Goal: Navigation & Orientation: Find specific page/section

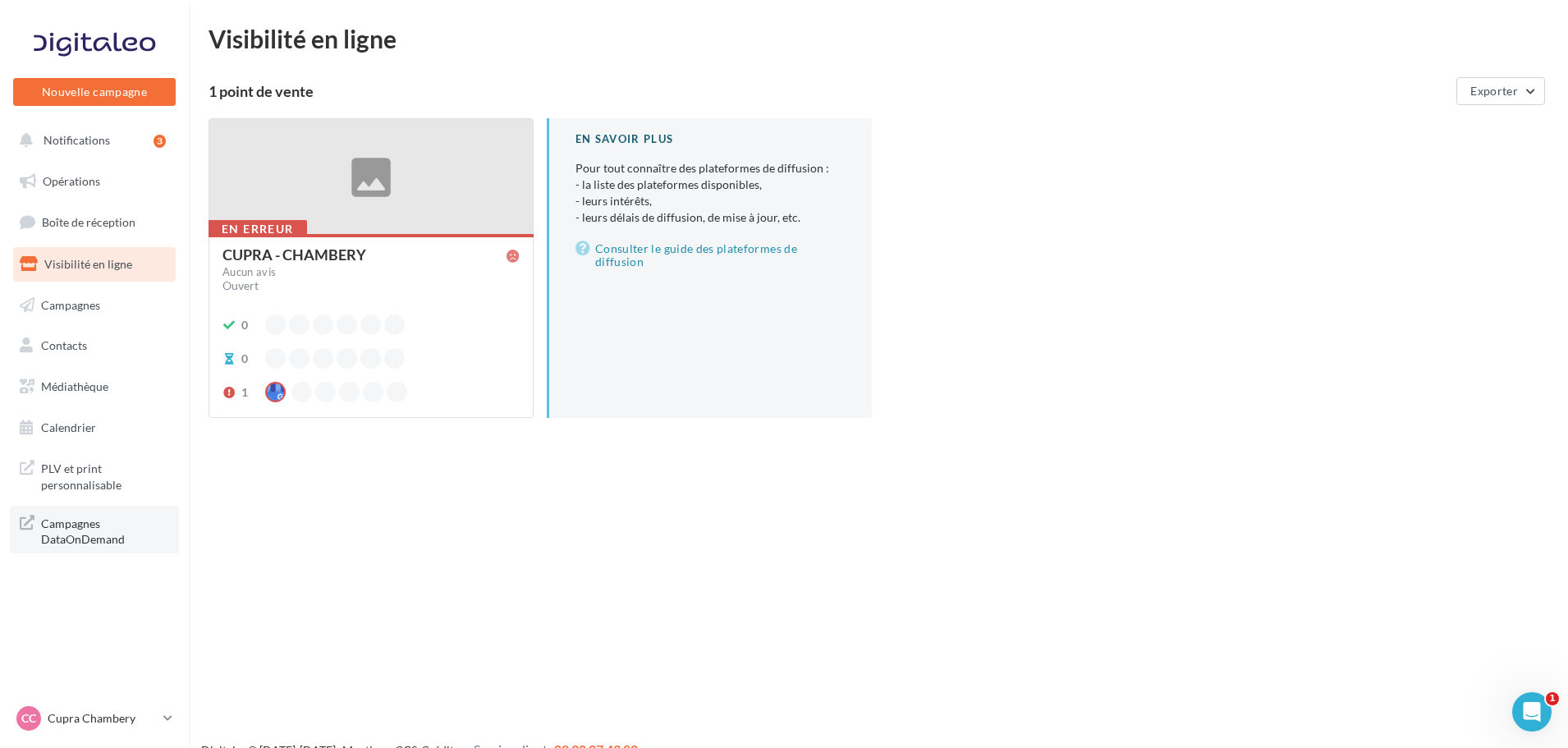
click at [118, 533] on span "Campagnes DataOnDemand" at bounding box center [105, 530] width 128 height 36
click at [68, 461] on span "PLV et print personnalisable" at bounding box center [105, 475] width 128 height 36
click at [92, 347] on link "Contacts" at bounding box center [94, 345] width 169 height 35
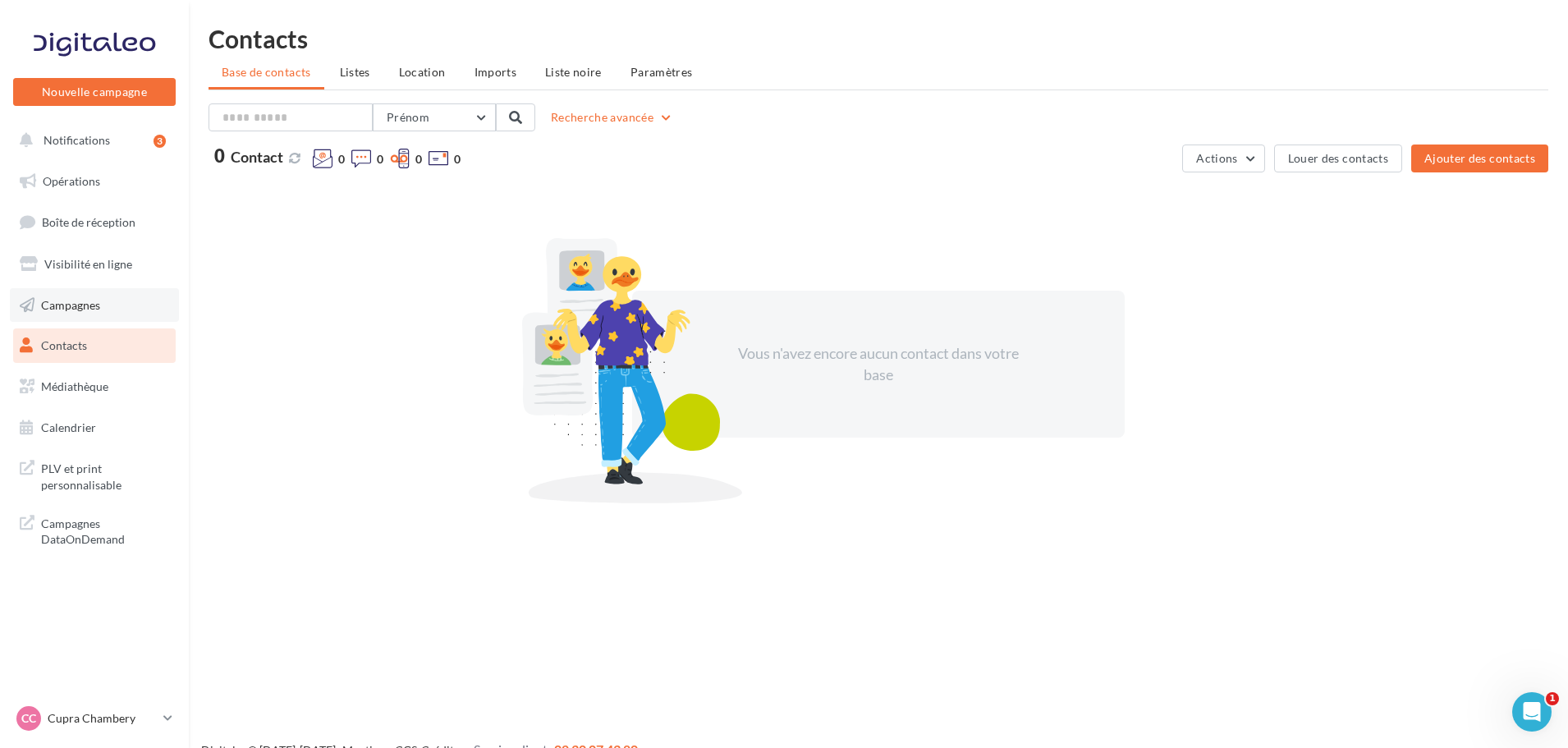
click at [94, 307] on span "Campagnes" at bounding box center [70, 304] width 59 height 14
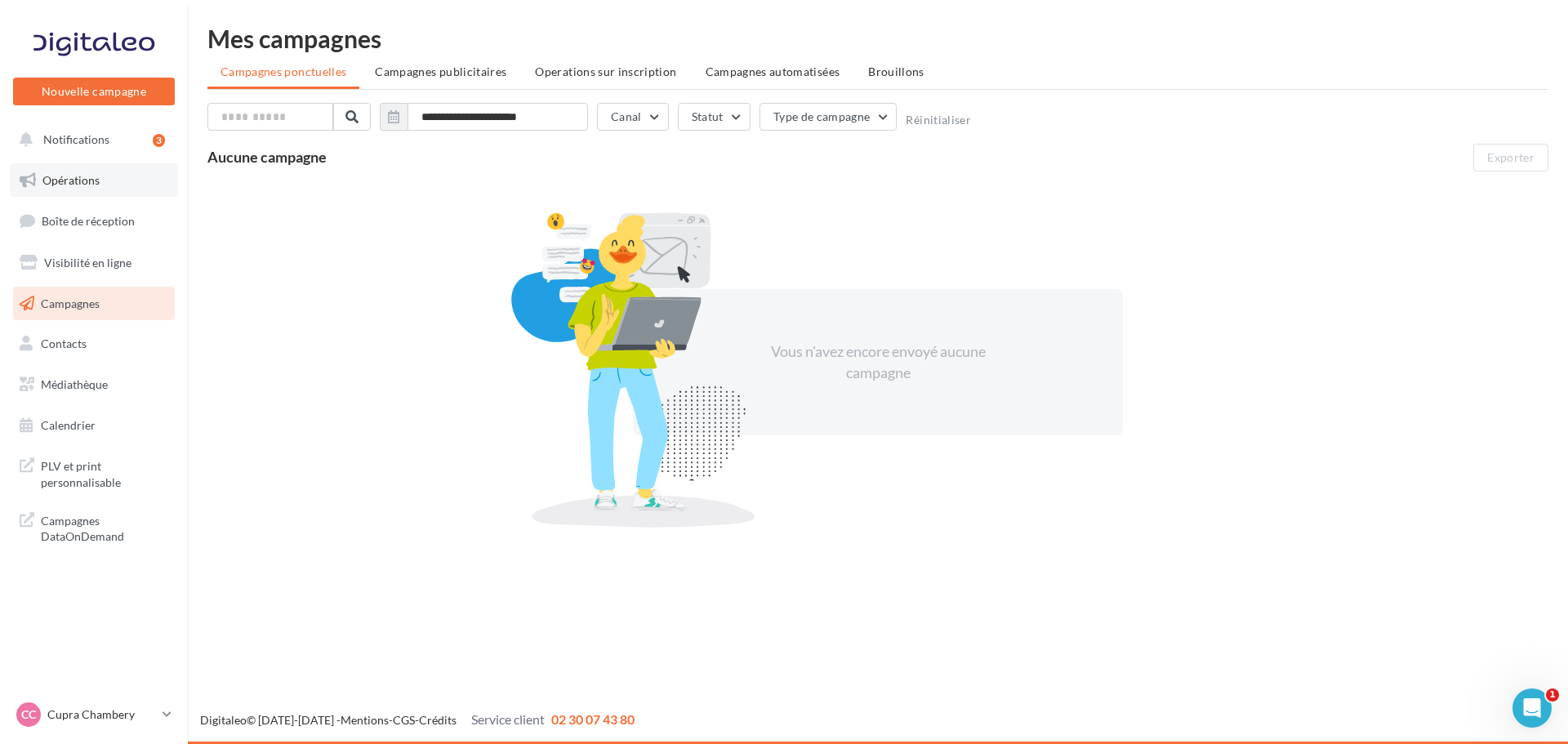
click at [104, 188] on link "Opérations" at bounding box center [94, 180] width 168 height 35
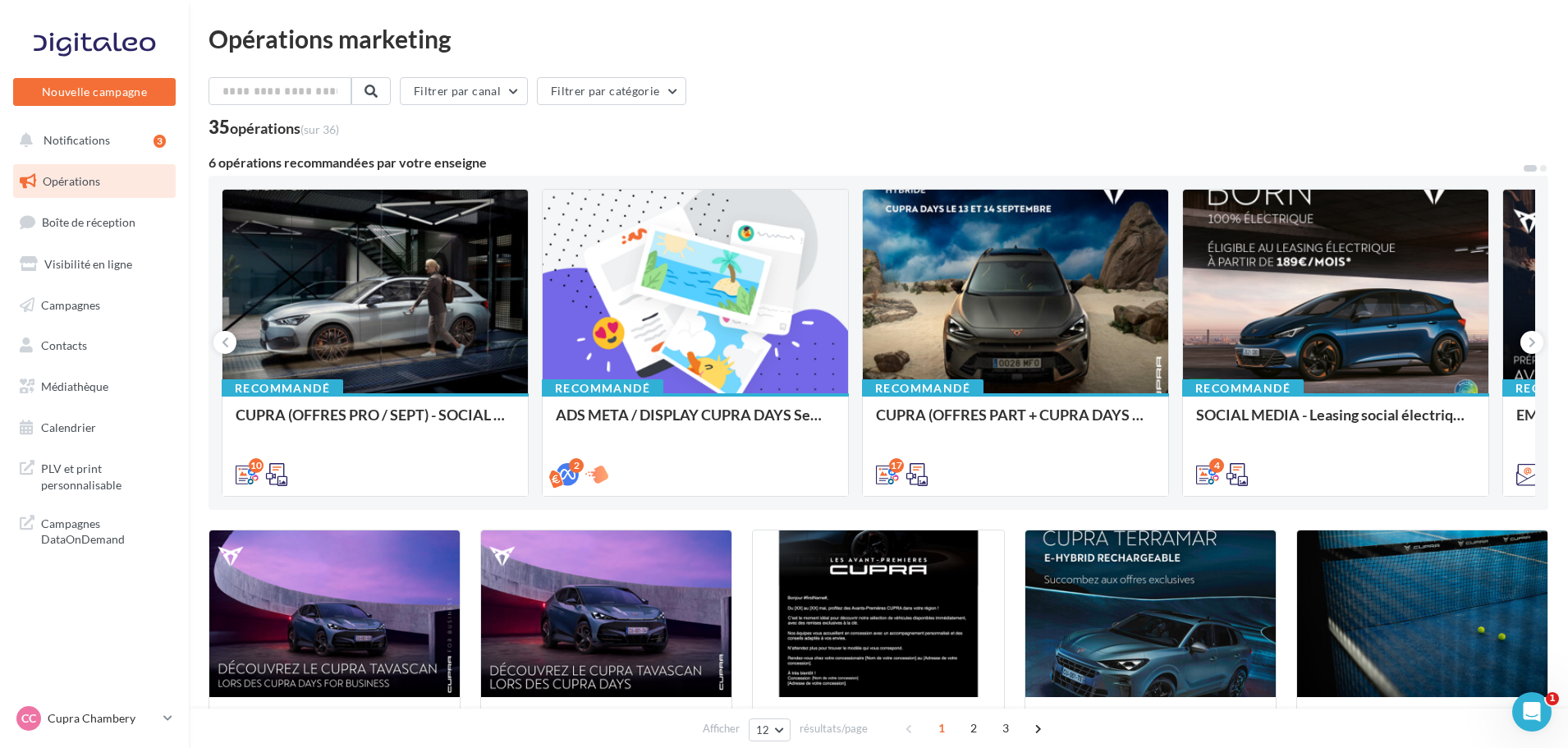
click at [110, 133] on button "Notifications 3" at bounding box center [91, 140] width 163 height 35
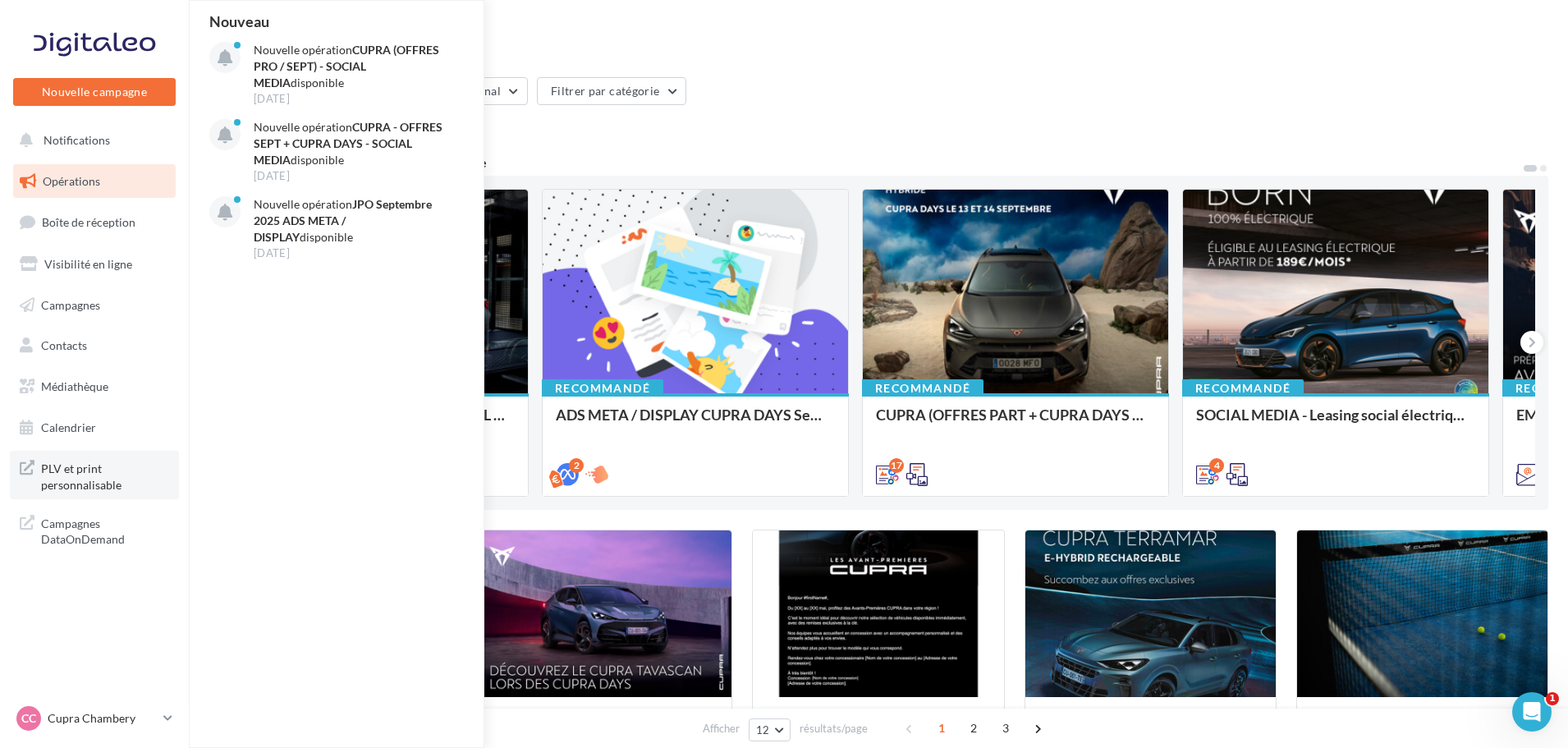
click at [113, 470] on span "PLV et print personnalisable" at bounding box center [105, 475] width 128 height 36
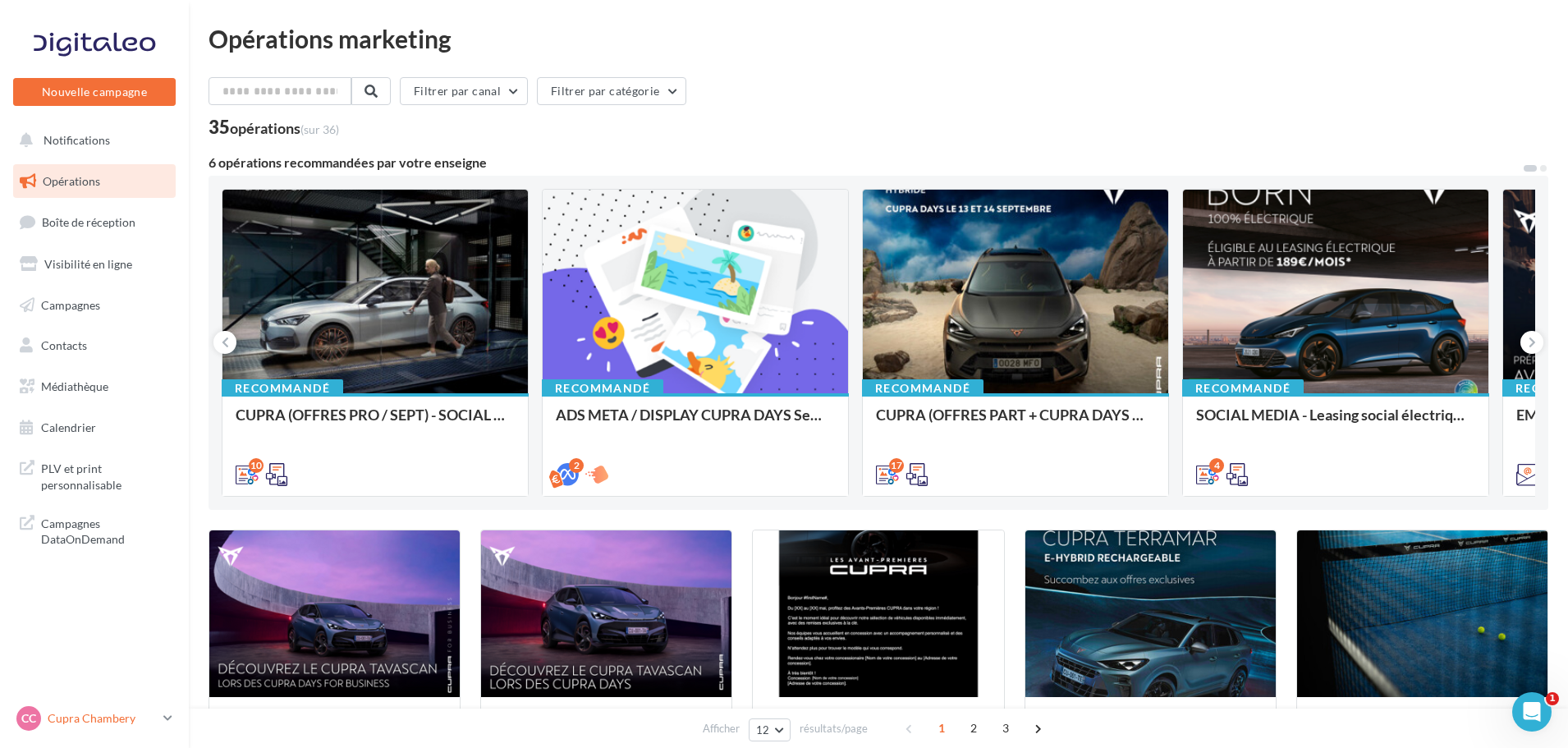
click at [124, 722] on p "Cupra Chambery" at bounding box center [102, 719] width 109 height 16
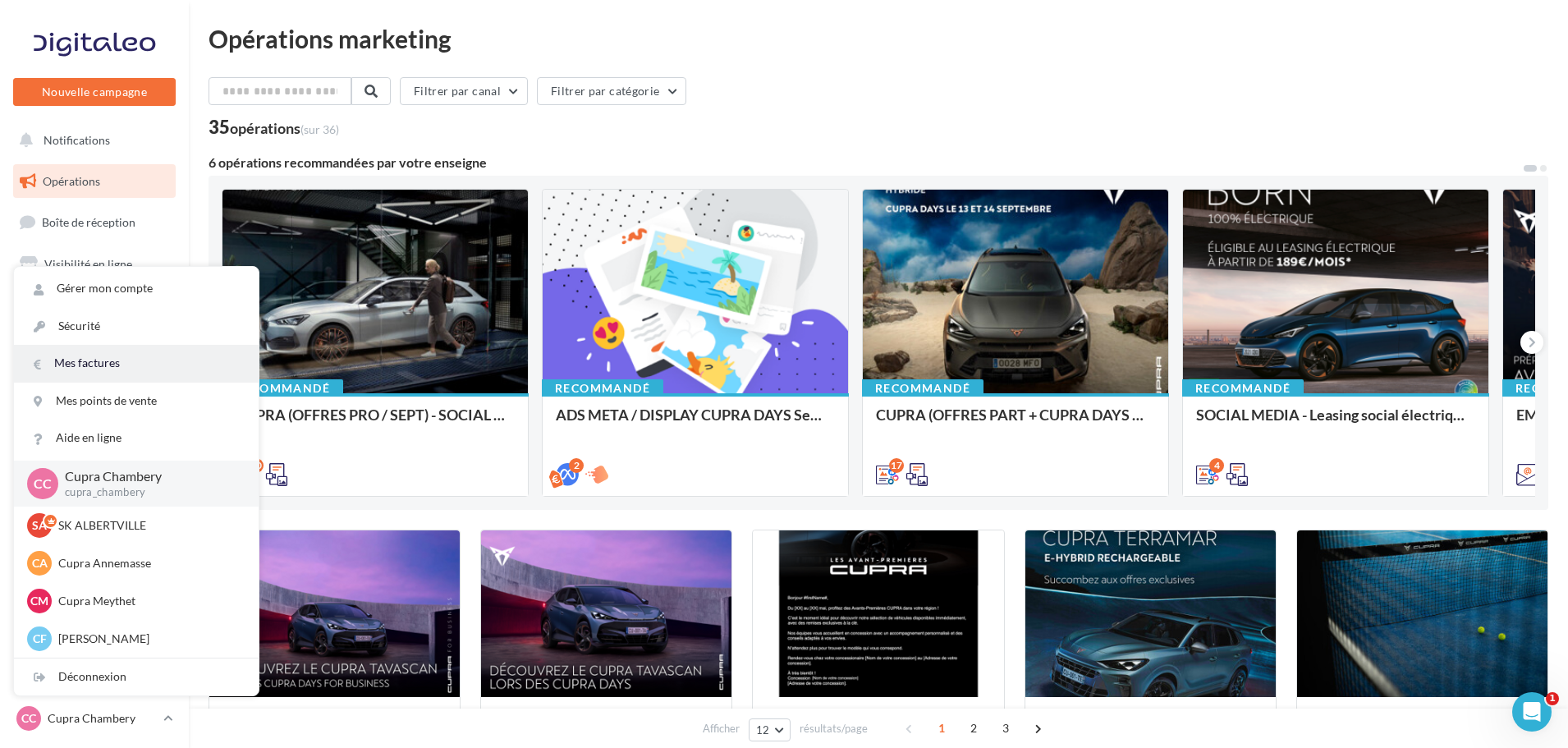
click at [133, 369] on link "Mes factures" at bounding box center [136, 364] width 244 height 37
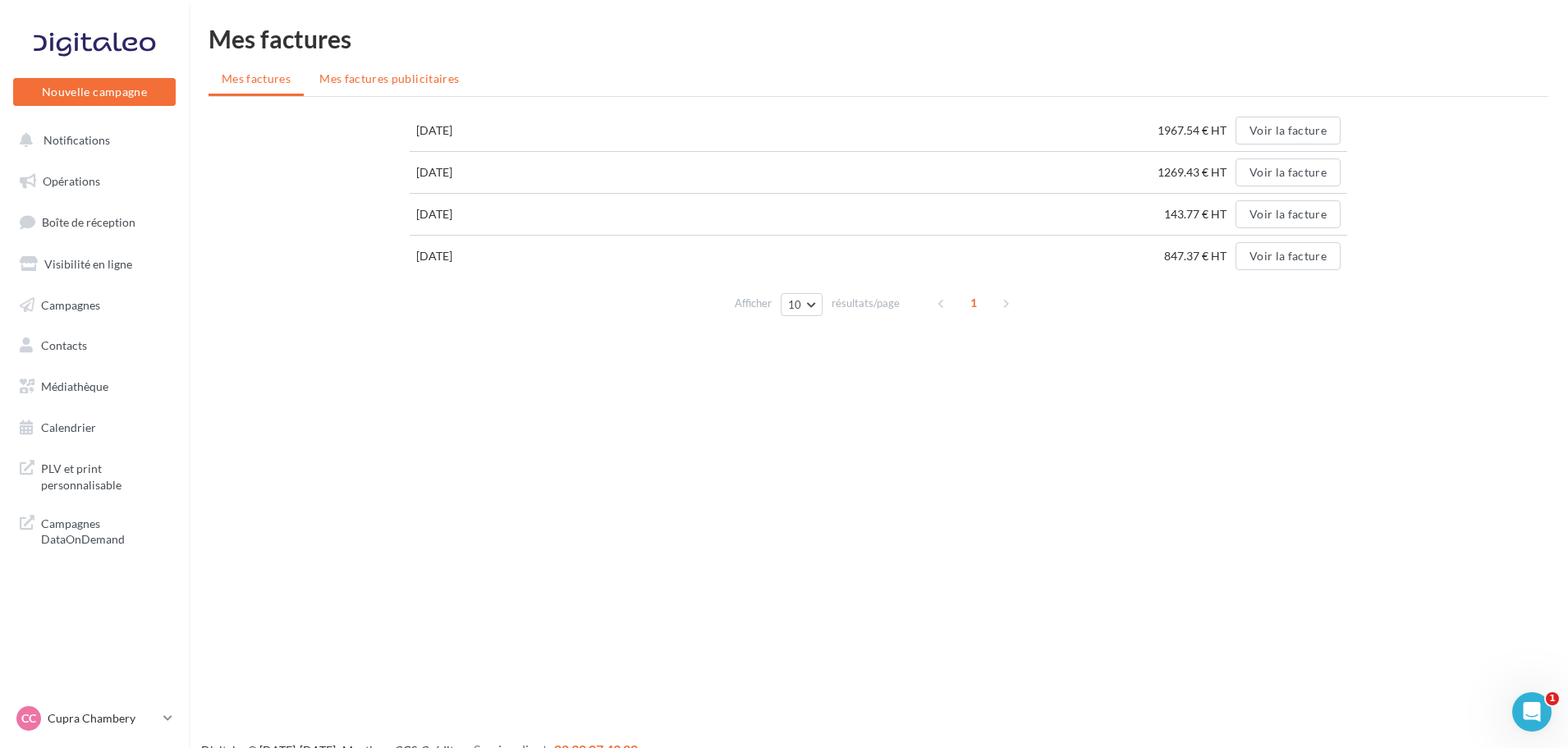
click at [355, 85] on li "Mes factures publicitaires" at bounding box center [388, 78] width 166 height 29
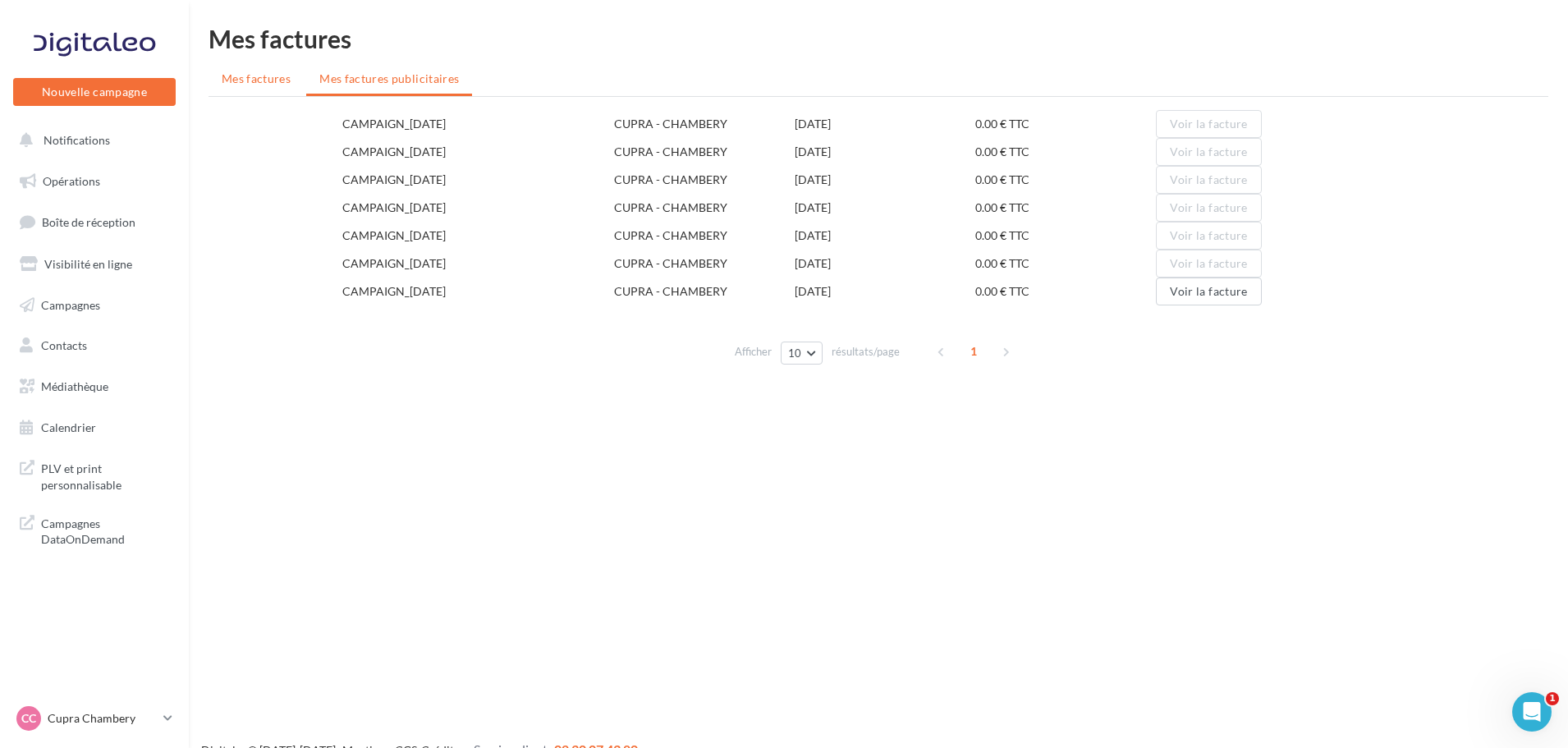
click at [265, 81] on span "Mes factures" at bounding box center [256, 78] width 69 height 14
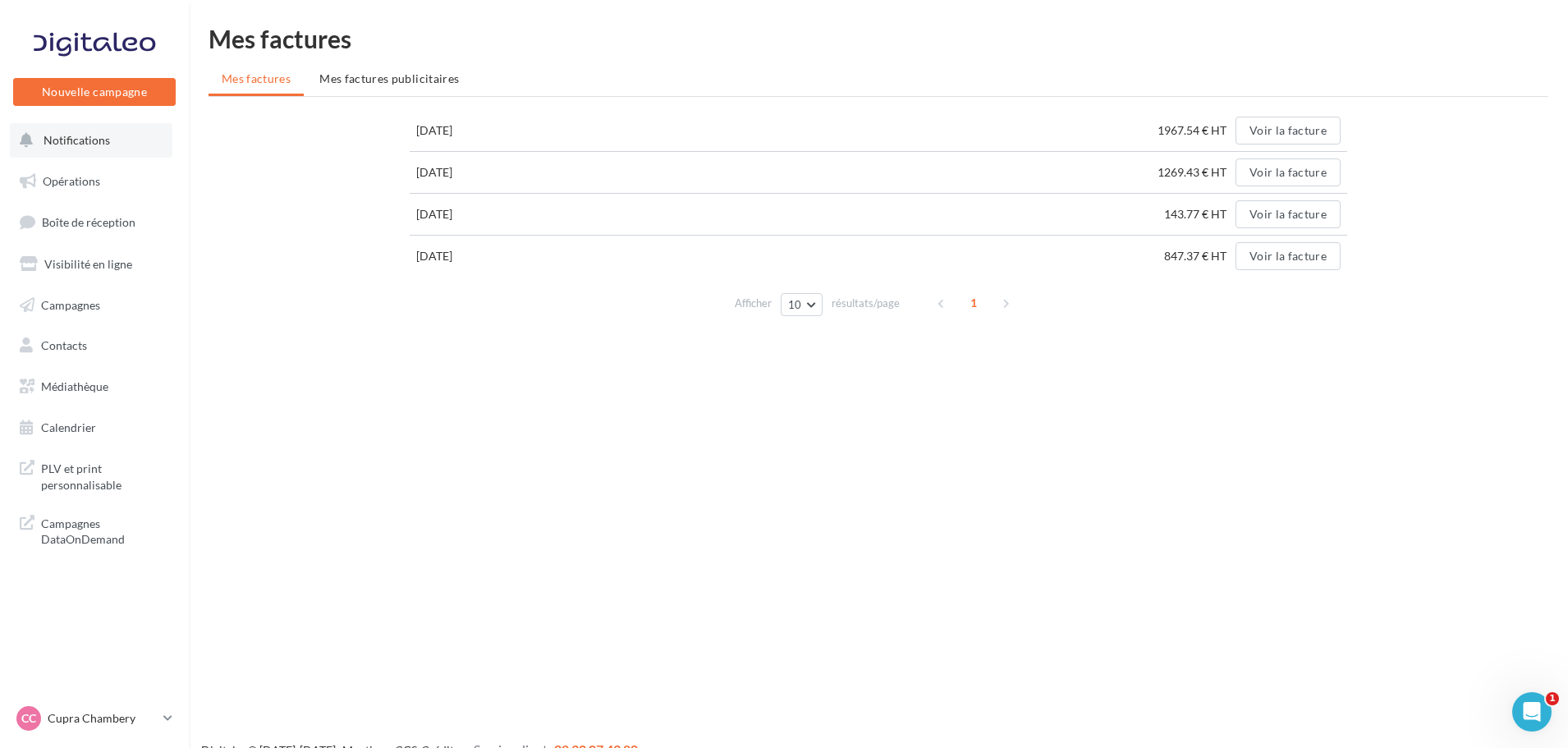
click at [103, 145] on span "Notifications" at bounding box center [76, 141] width 67 height 14
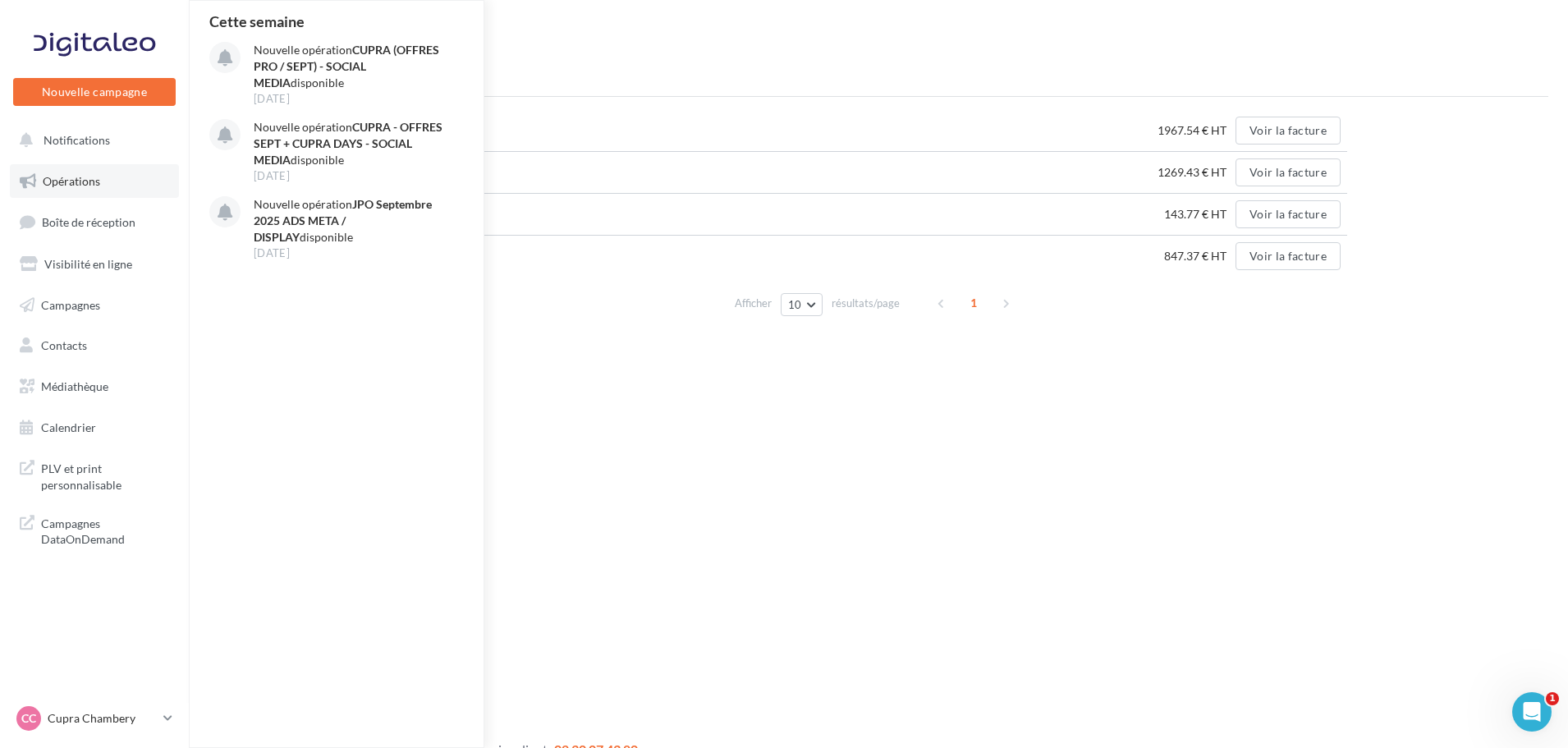
click at [94, 189] on link "Opérations" at bounding box center [94, 181] width 169 height 35
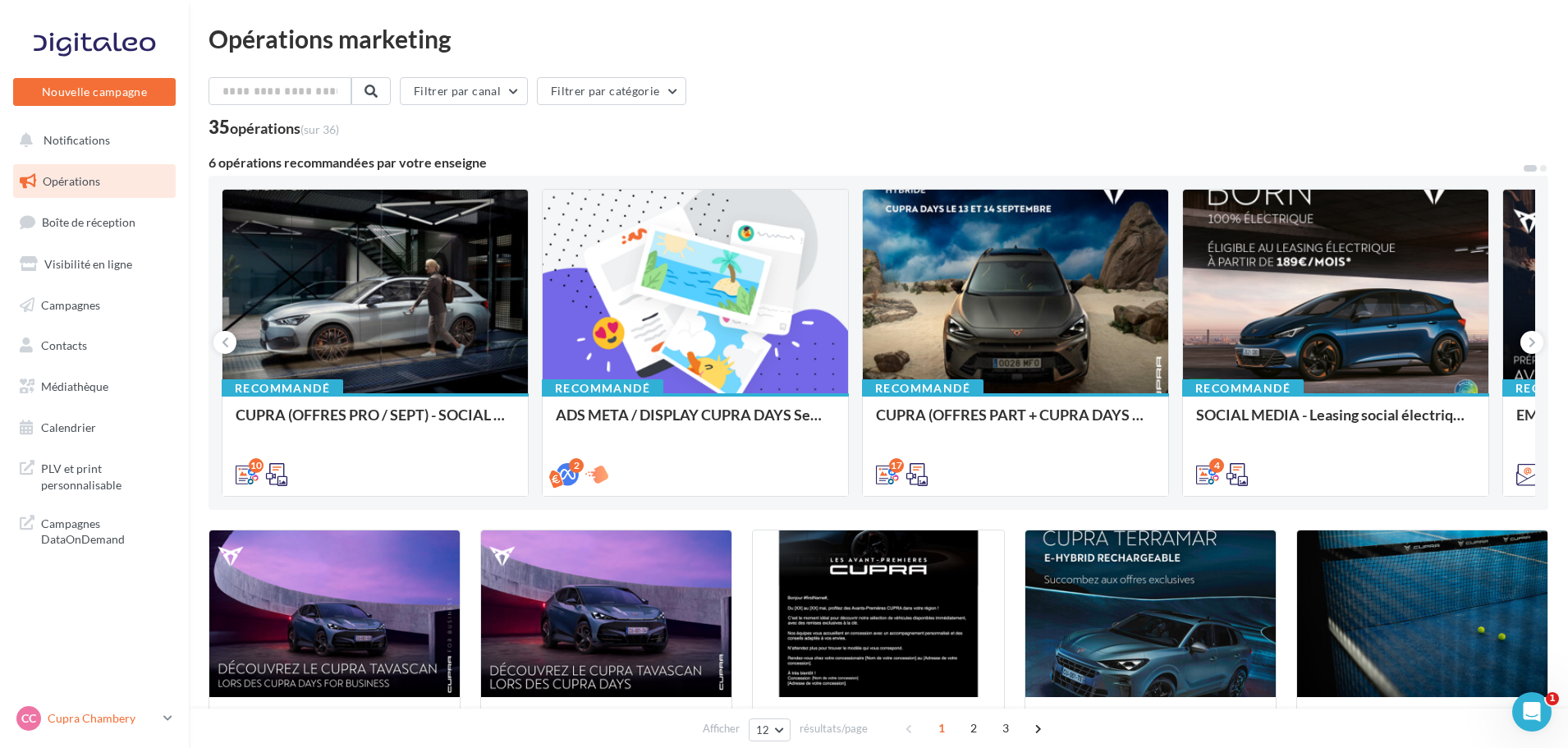
click at [119, 728] on div "CC Cupra Chambery cupra_chambery" at bounding box center [86, 719] width 140 height 25
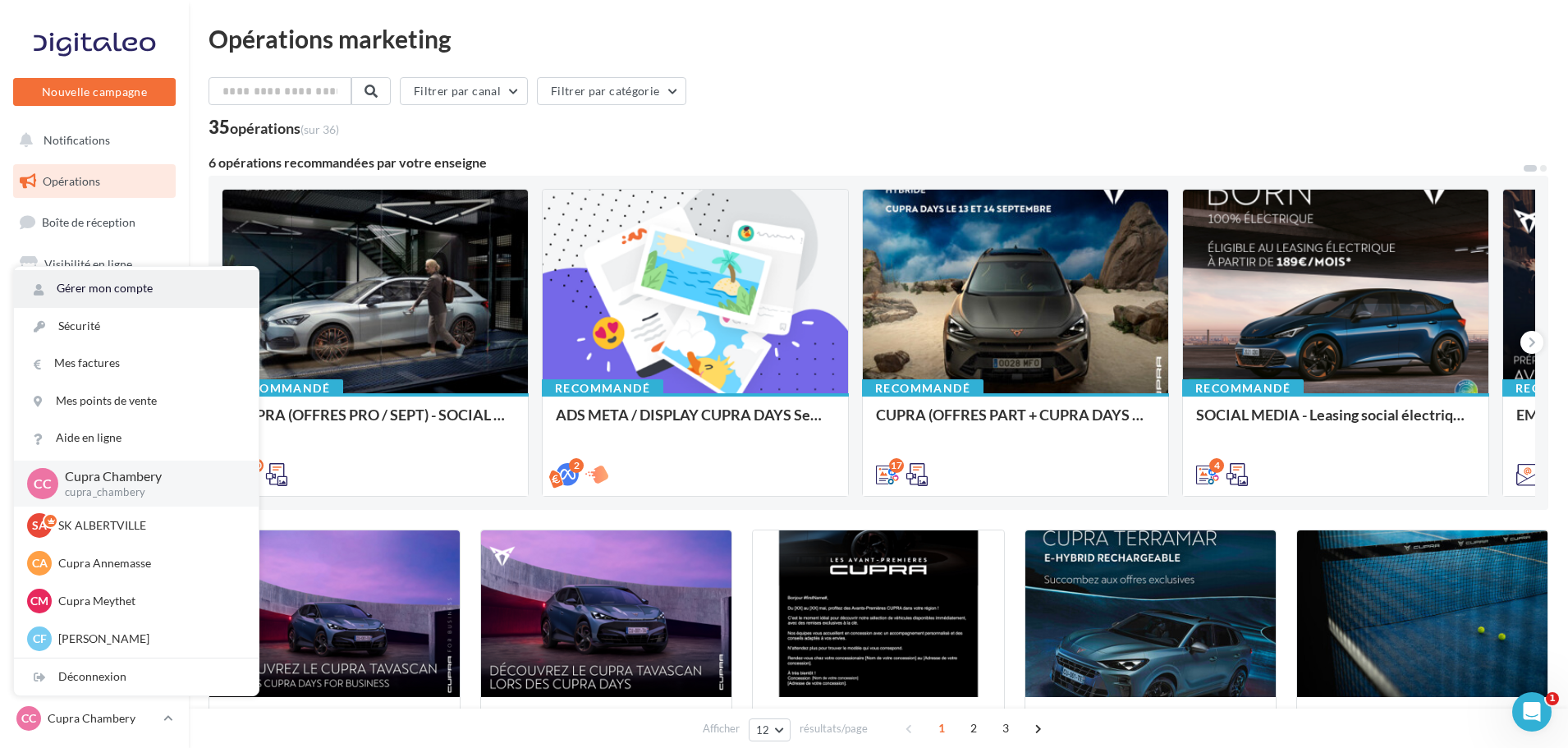
click at [135, 282] on link "Gérer mon compte" at bounding box center [136, 289] width 244 height 37
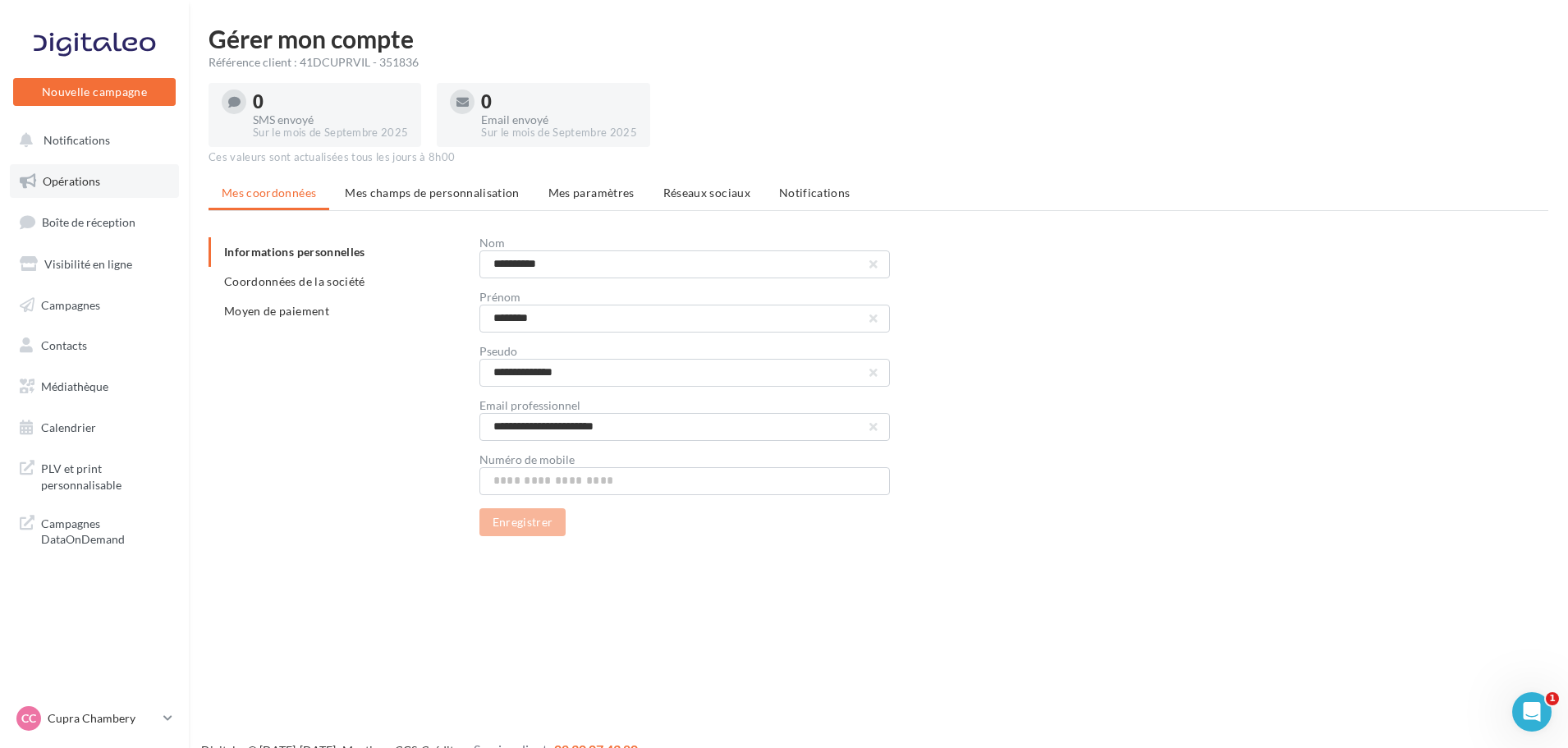
click at [69, 181] on span "Opérations" at bounding box center [71, 181] width 58 height 14
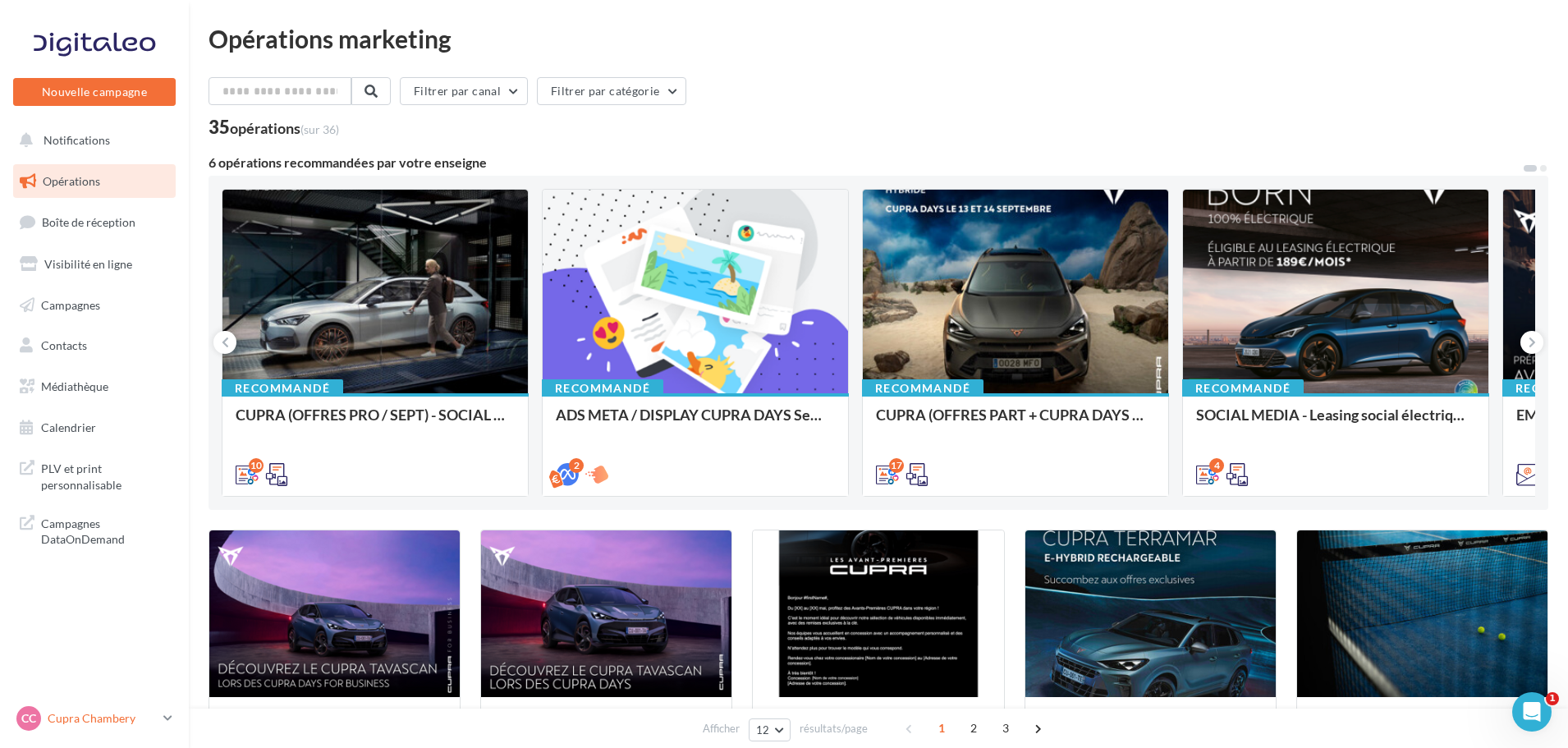
click at [101, 712] on p "Cupra Chambery" at bounding box center [102, 719] width 109 height 16
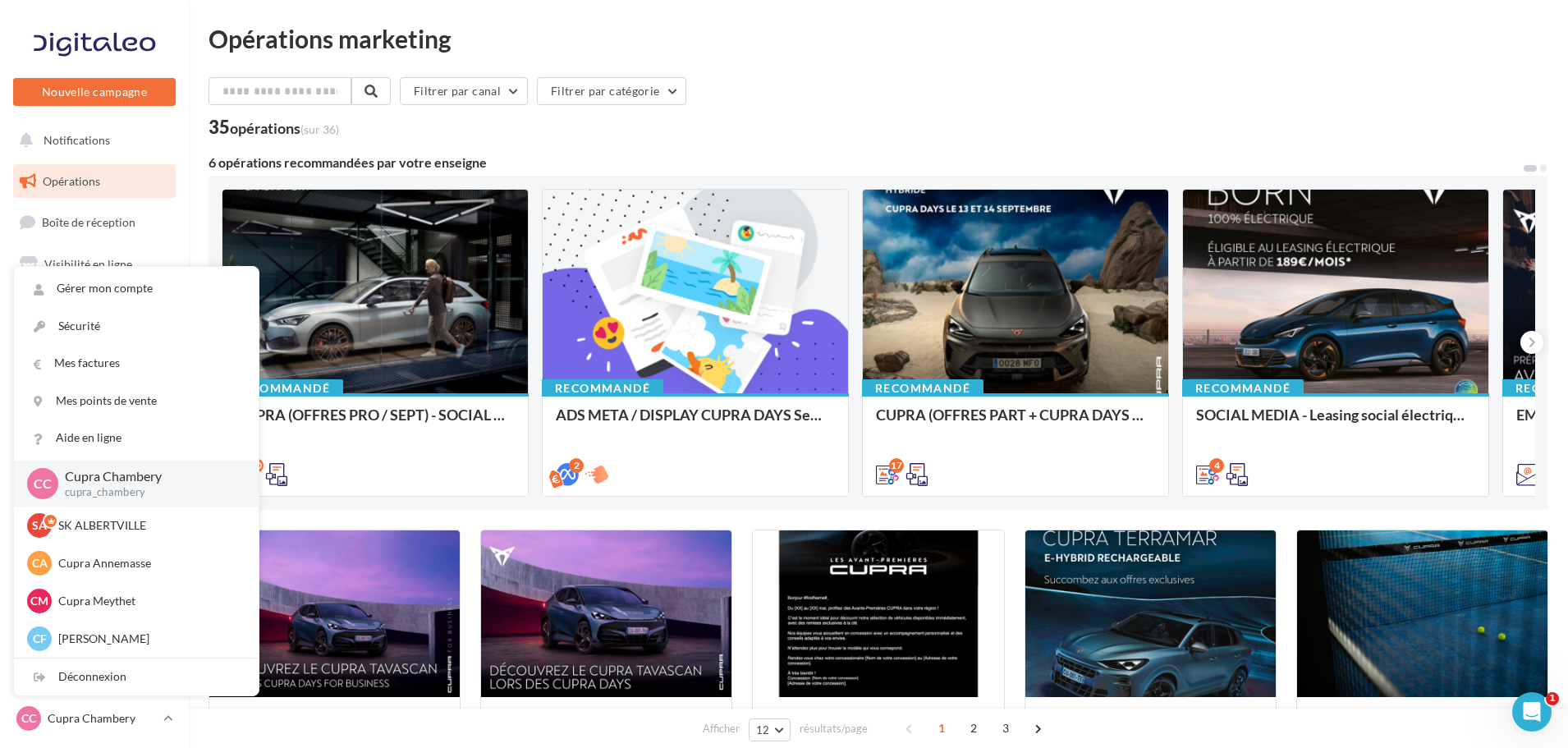
click at [196, 230] on div "Opérations marketing Filtrer par canal Filtrer par catégorie 35 opérations (sur…" at bounding box center [877, 737] width 1379 height 1421
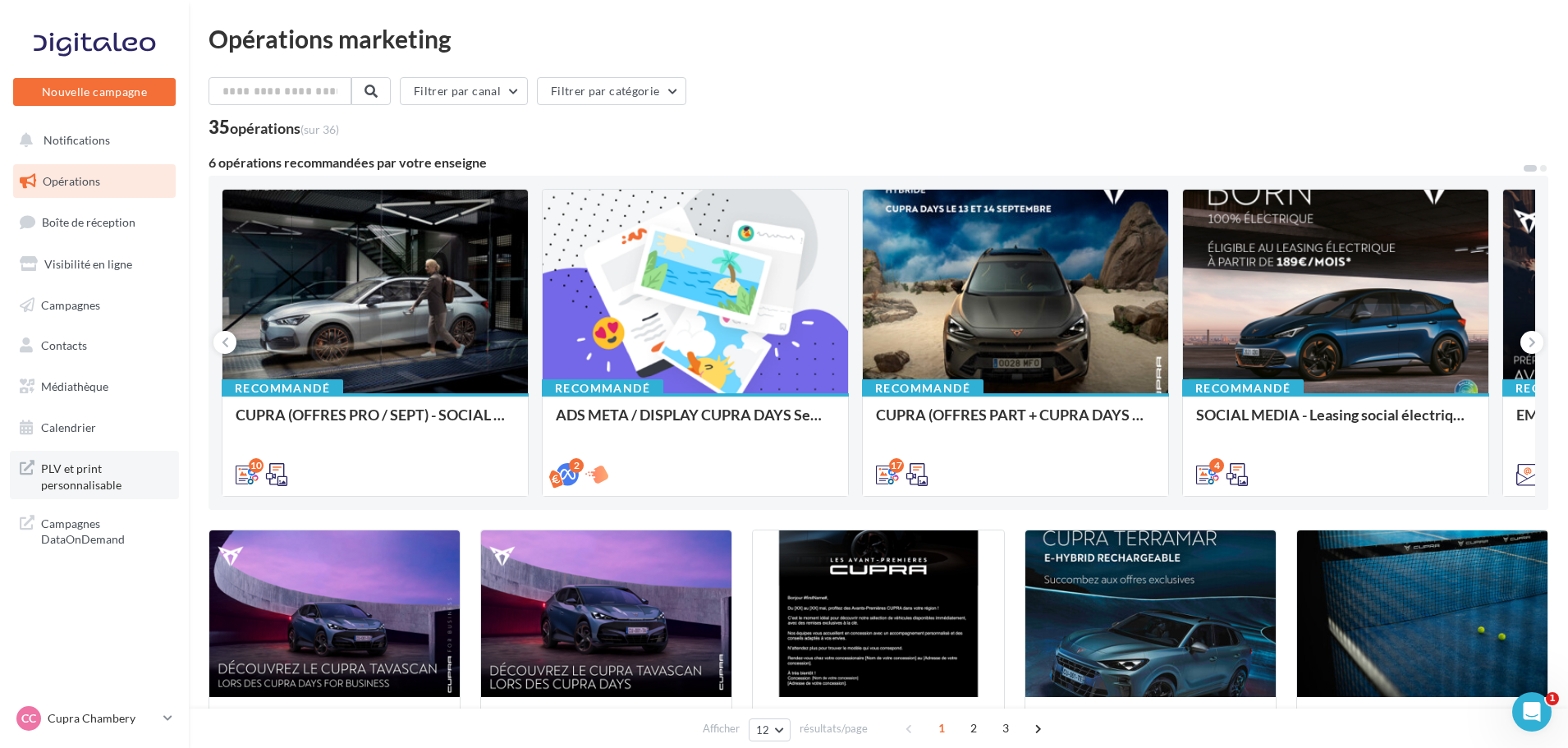
click at [105, 482] on span "PLV et print personnalisable" at bounding box center [105, 475] width 128 height 36
click at [87, 723] on p "Cupra Chambery" at bounding box center [102, 719] width 109 height 16
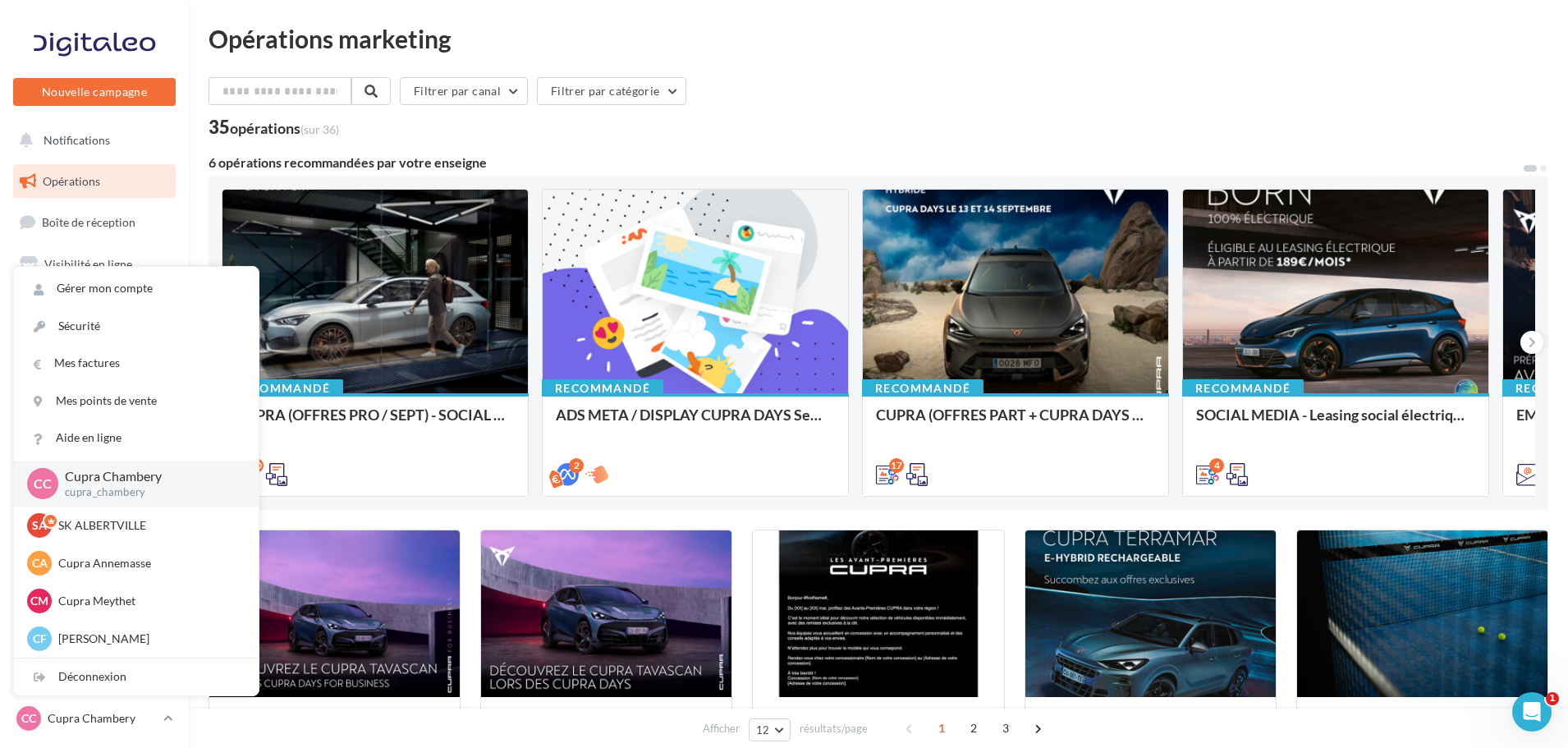
click at [725, 48] on div "Opérations marketing" at bounding box center [878, 39] width 1340 height 25
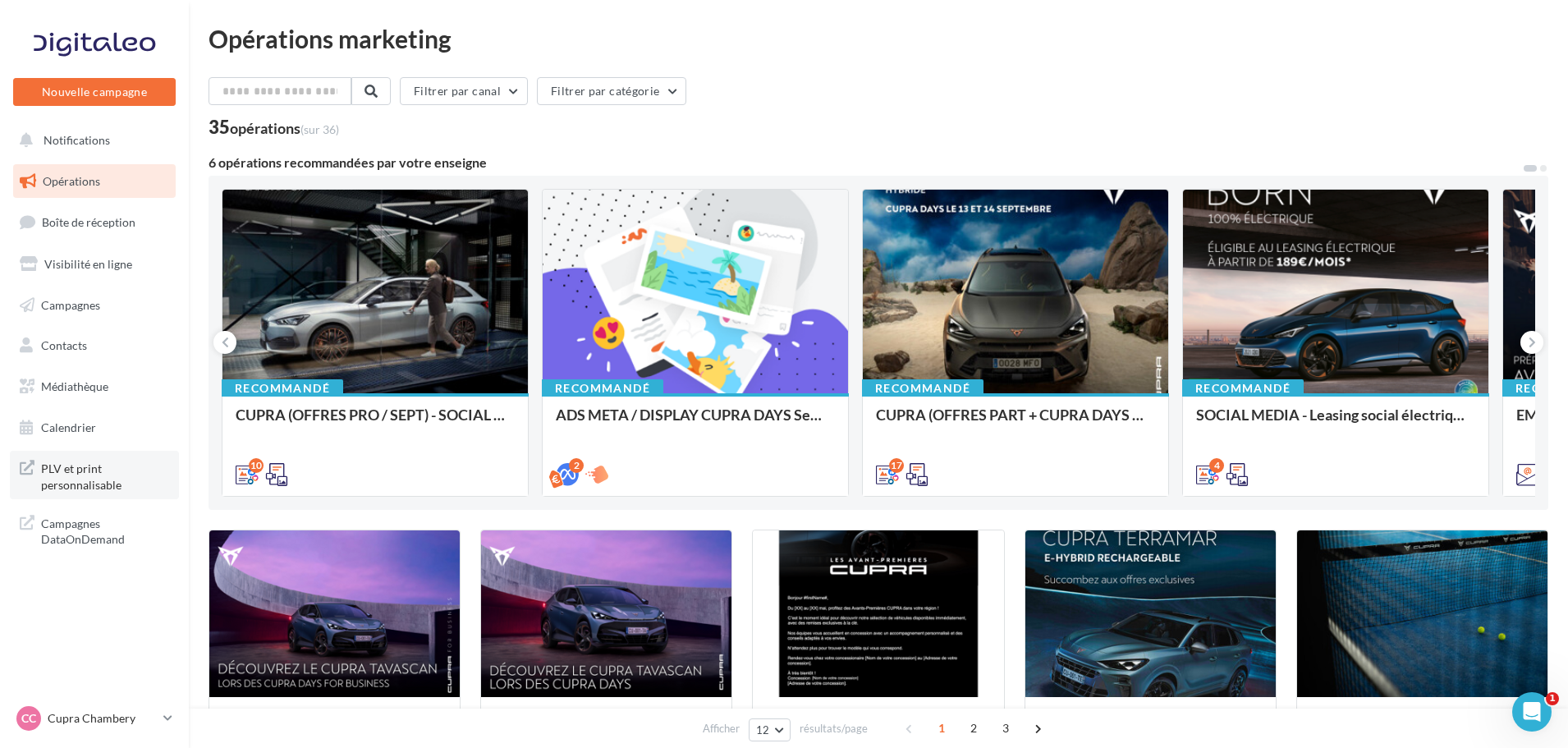
click at [96, 480] on span "PLV et print personnalisable" at bounding box center [105, 475] width 128 height 36
